Goal: Task Accomplishment & Management: Use online tool/utility

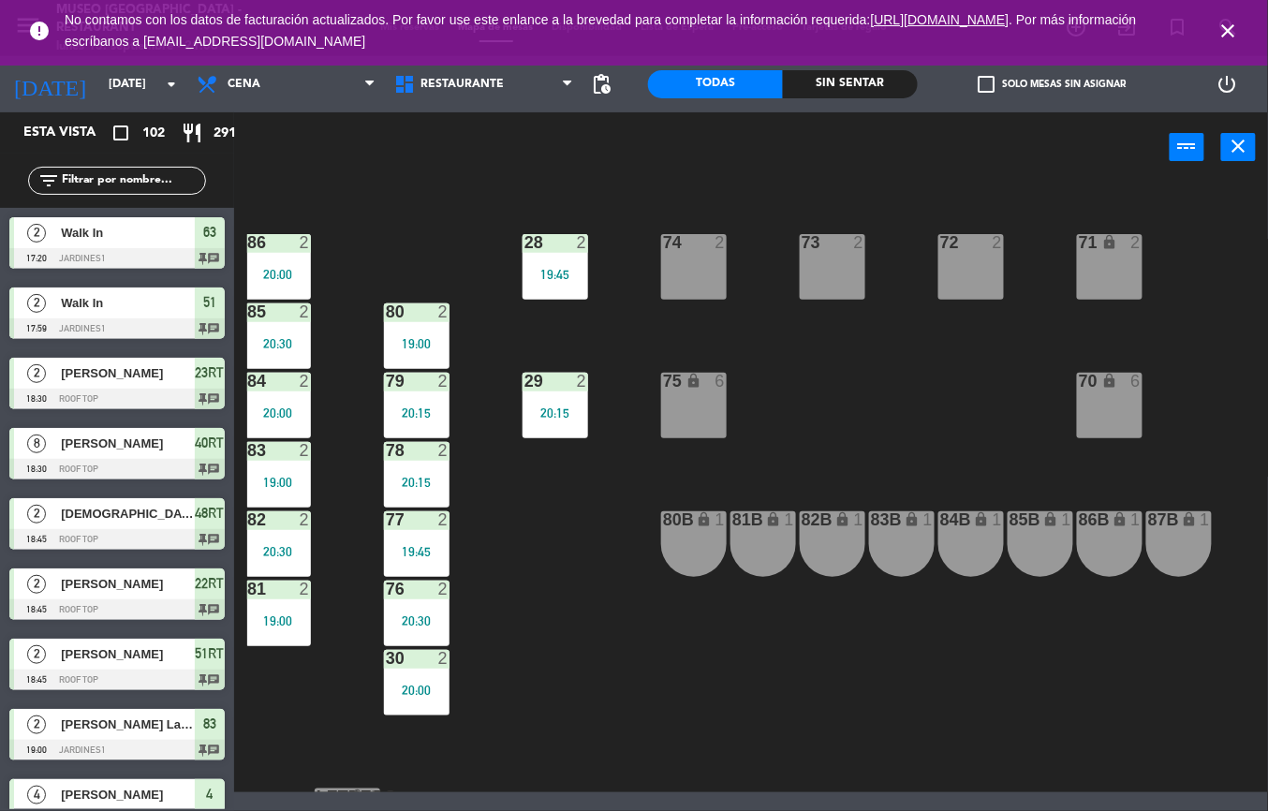
scroll to position [540, 5]
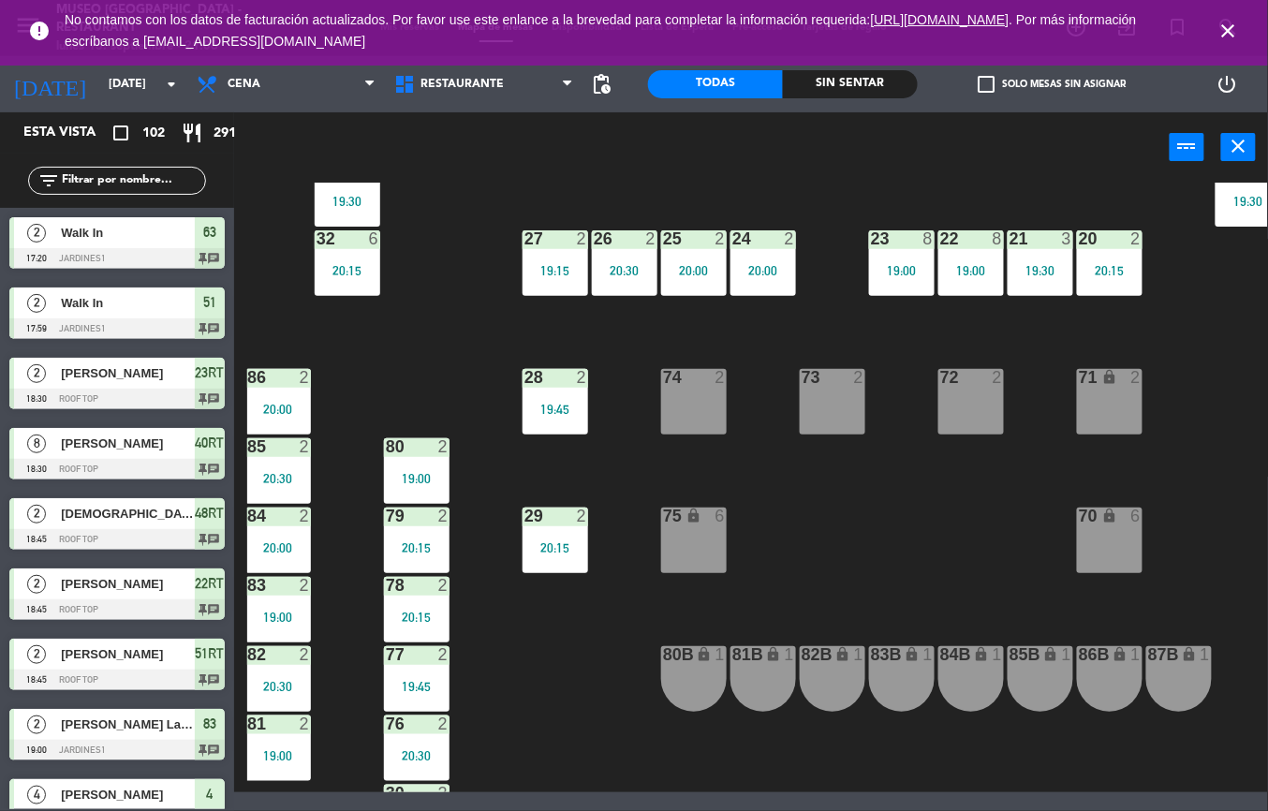
click at [845, 76] on div "Sin sentar" at bounding box center [850, 84] width 135 height 28
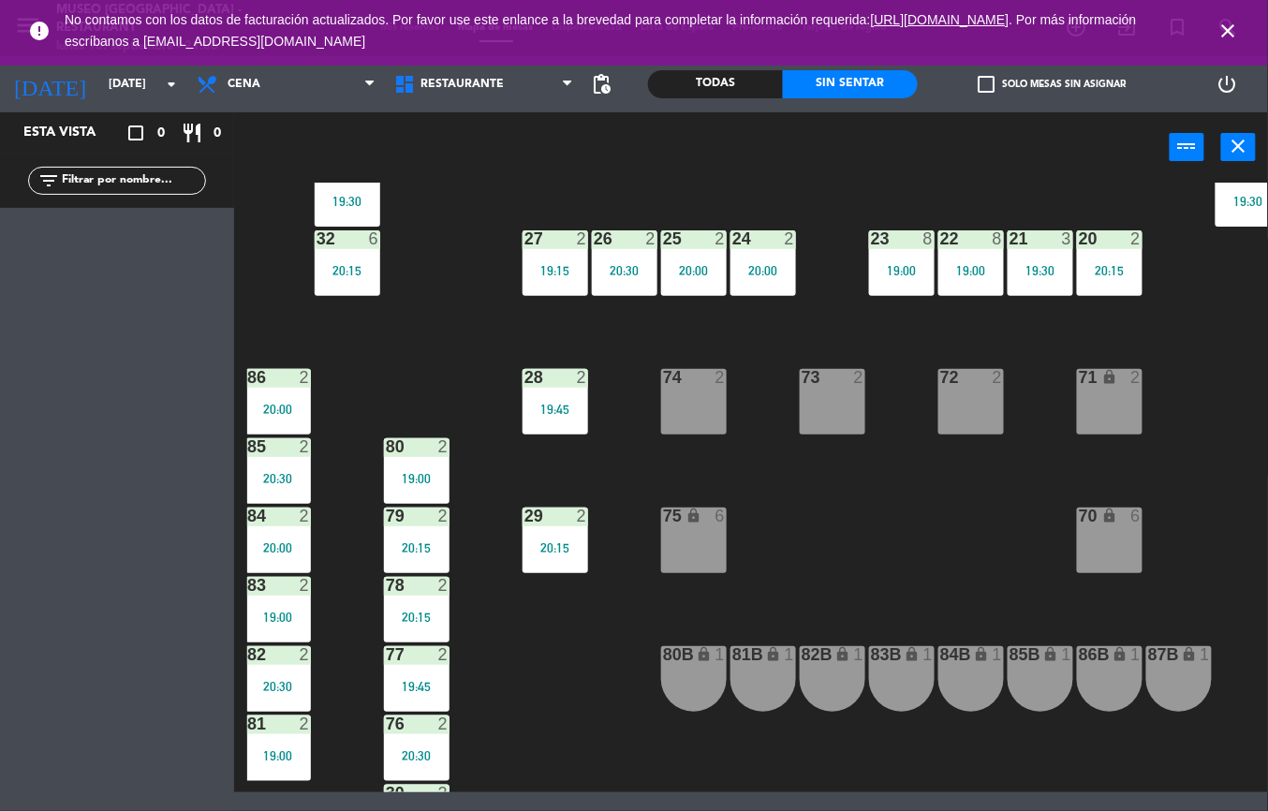
click at [1227, 76] on icon "power_settings_new" at bounding box center [1228, 84] width 22 height 22
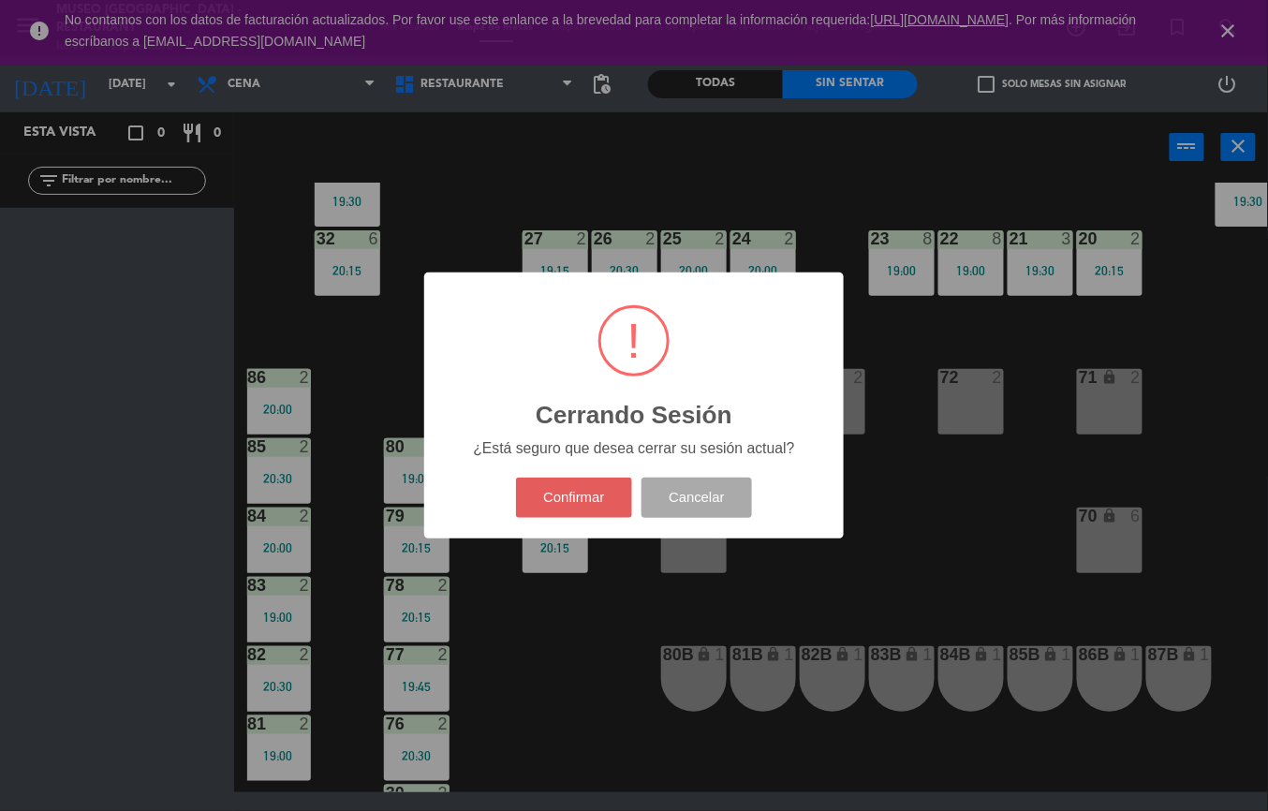
click at [607, 492] on button "Confirmar" at bounding box center [574, 498] width 117 height 40
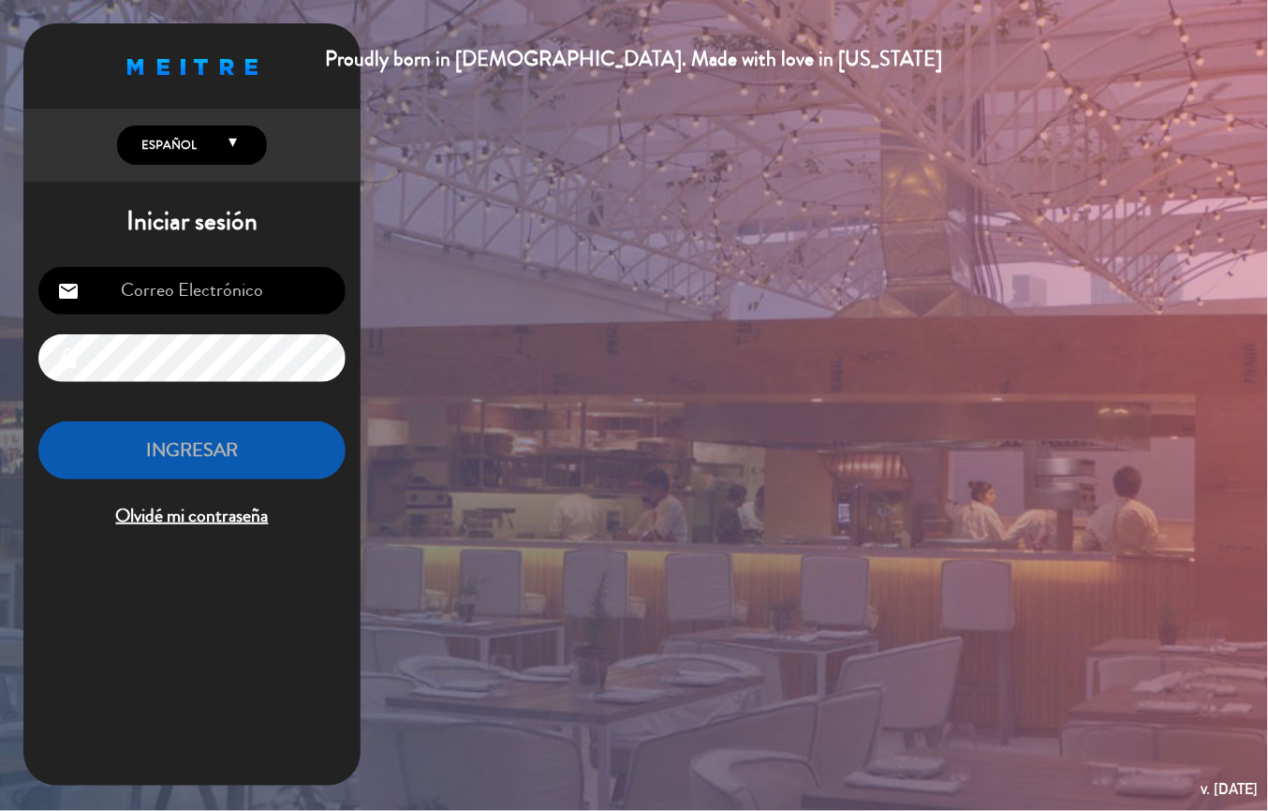
type input "[EMAIL_ADDRESS][DOMAIN_NAME]"
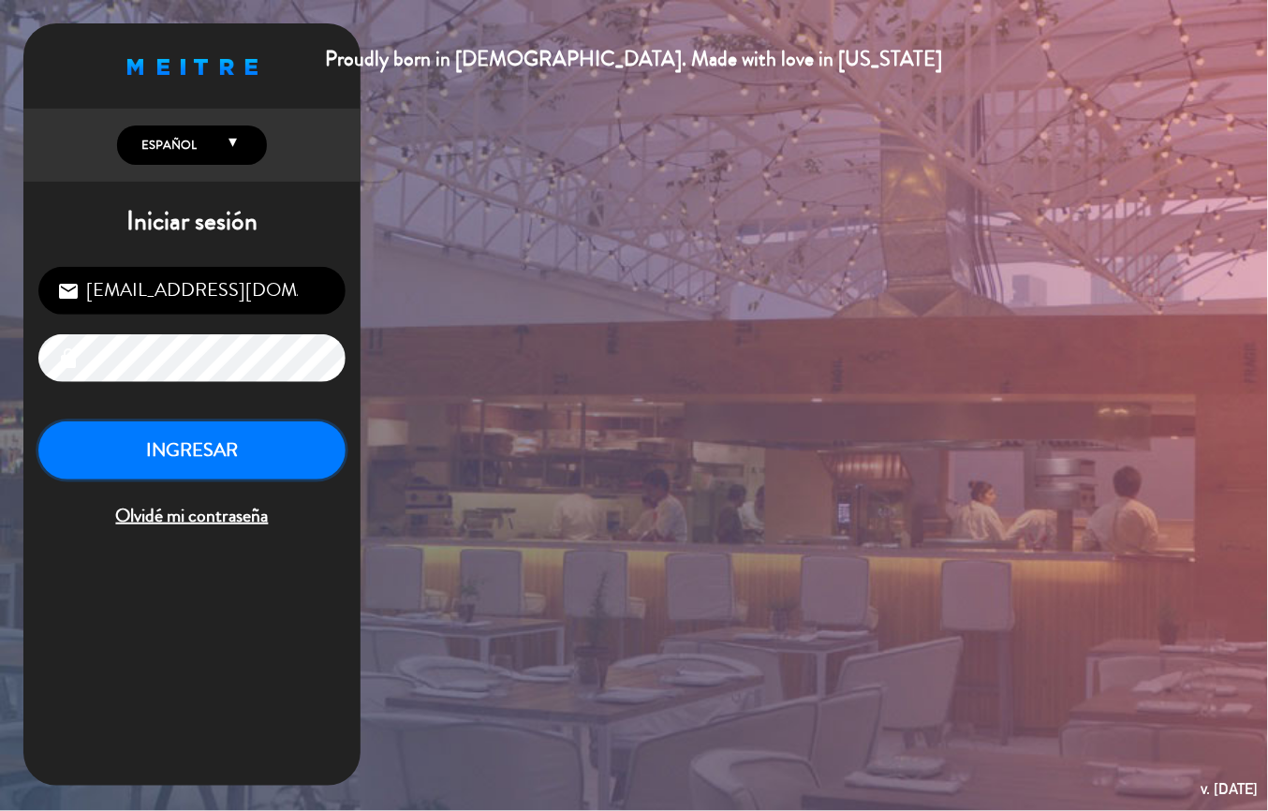
click at [234, 478] on button "INGRESAR" at bounding box center [191, 451] width 307 height 59
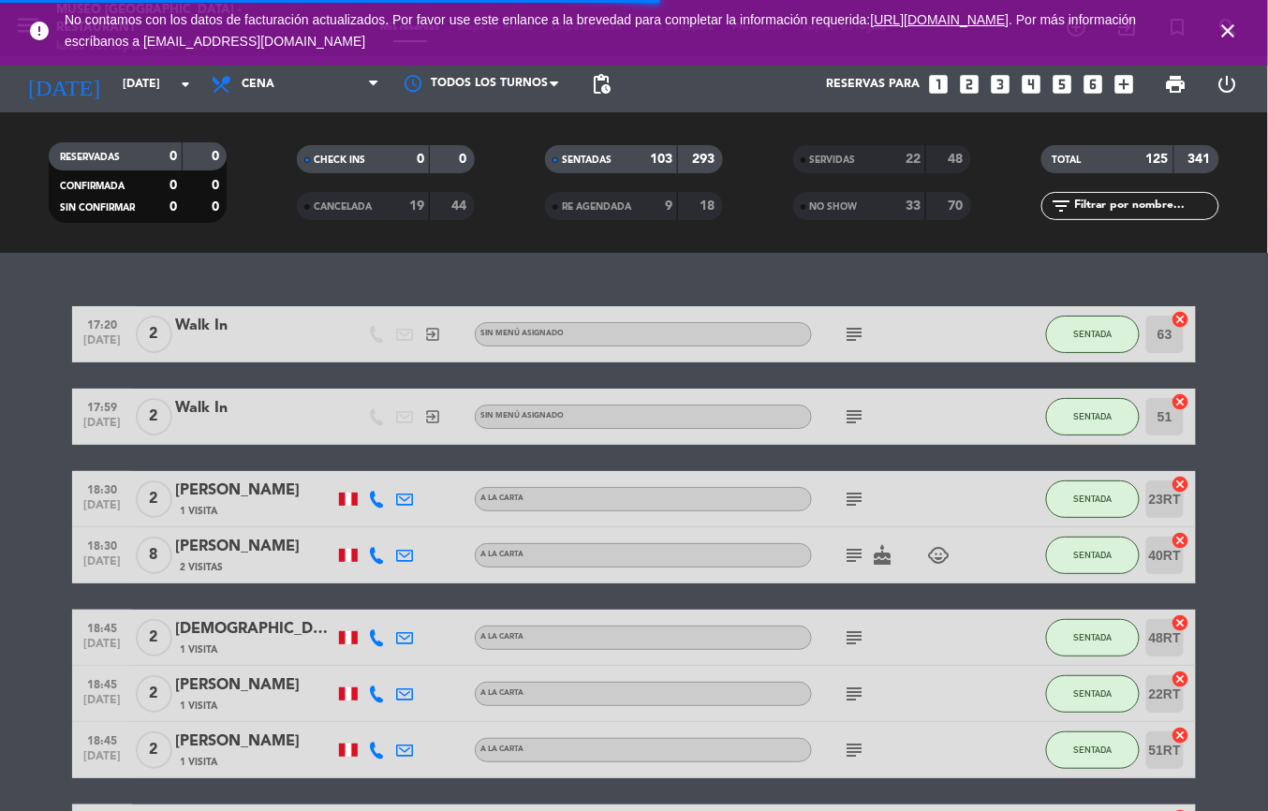
click at [1225, 20] on icon "close" at bounding box center [1229, 31] width 22 height 22
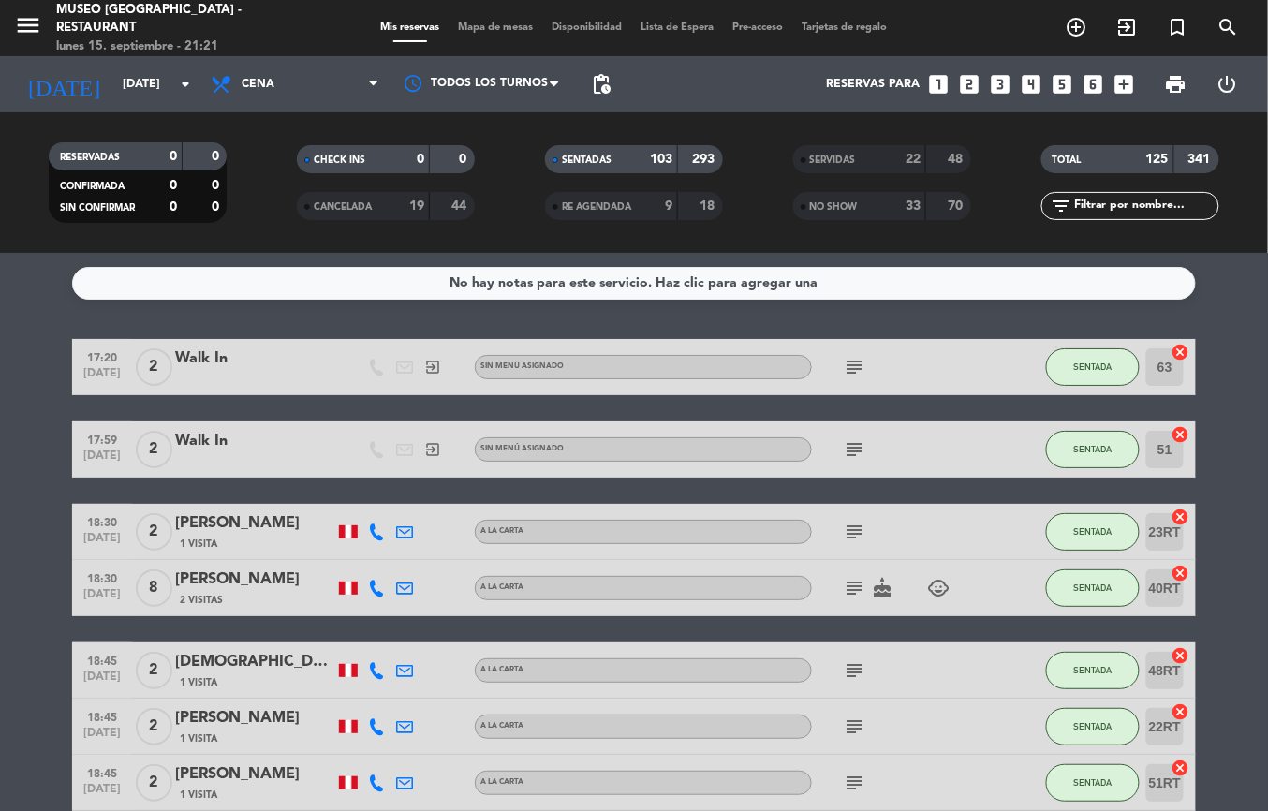
click at [1181, 575] on icon "cancel" at bounding box center [1181, 573] width 19 height 19
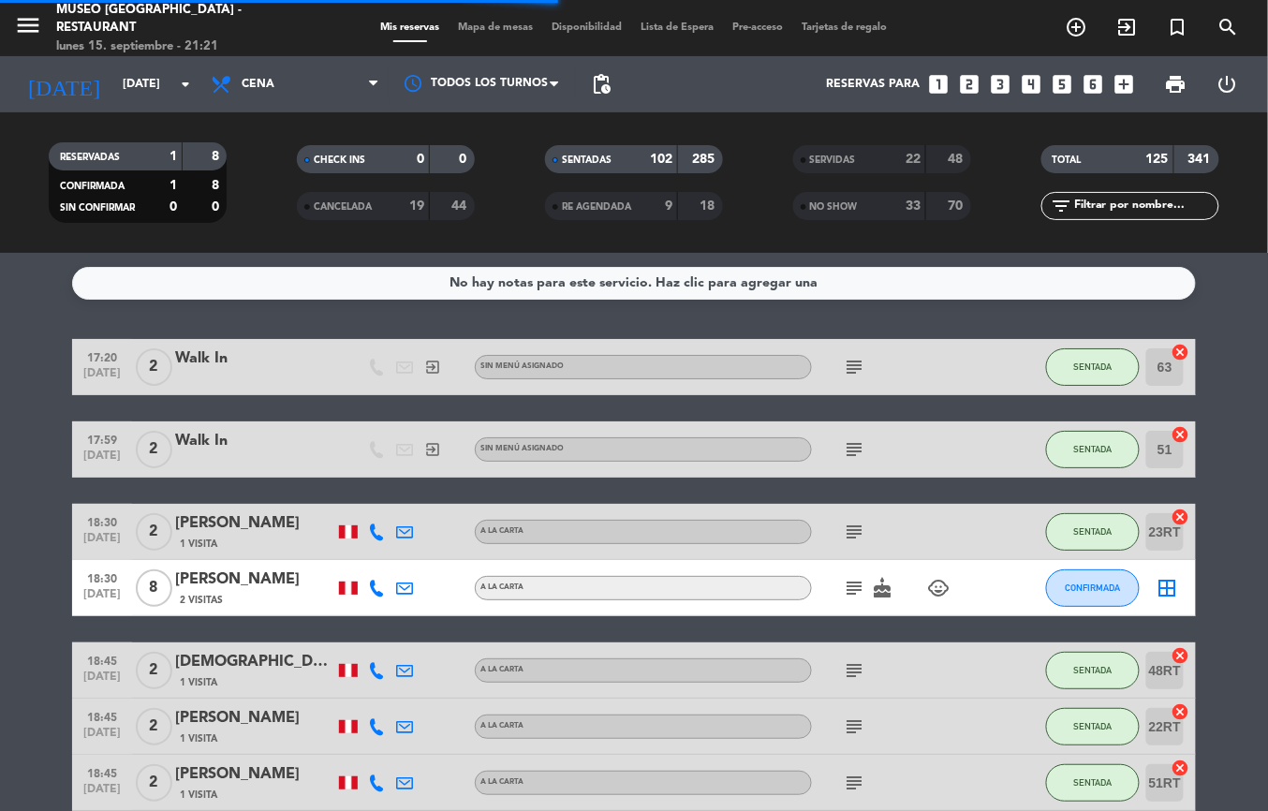
click at [1188, 525] on icon "cancel" at bounding box center [1181, 517] width 19 height 19
click at [1177, 589] on icon "border_all" at bounding box center [1168, 588] width 22 height 22
